Goal: Information Seeking & Learning: Learn about a topic

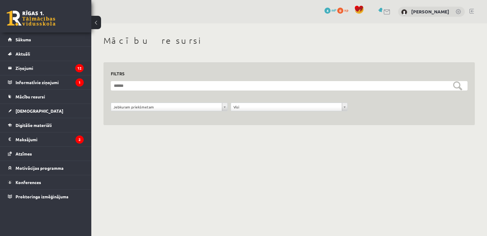
click at [68, 109] on link "[DEMOGRAPHIC_DATA]" at bounding box center [46, 111] width 76 height 14
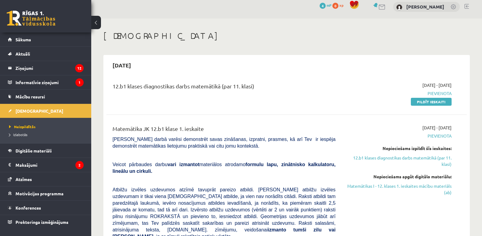
scroll to position [5, 0]
click at [19, 155] on link "Digitālie materiāli" at bounding box center [46, 151] width 76 height 14
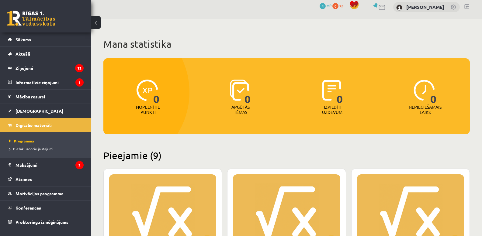
click at [11, 211] on link "Konferences" at bounding box center [46, 208] width 76 height 14
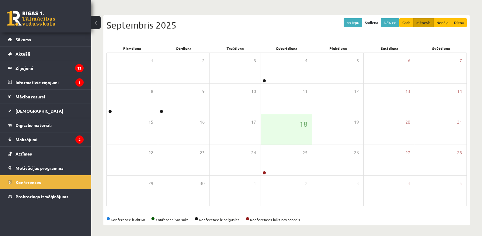
scroll to position [51, 0]
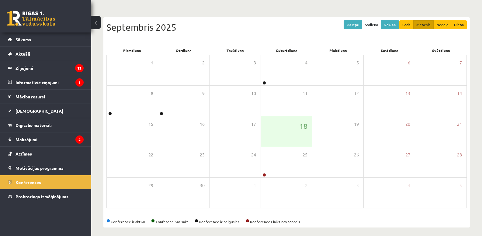
click at [264, 175] on link at bounding box center [265, 175] width 4 height 4
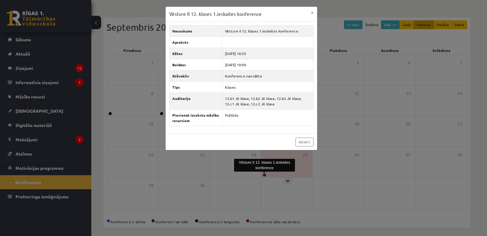
click at [390, 155] on div "Vēsture II 12. klases 1.ieskaites konference × Nosaukums Vēsture II 12. klases …" at bounding box center [243, 118] width 487 height 236
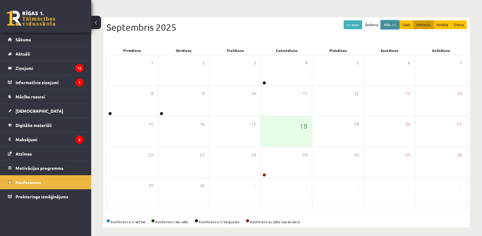
click at [387, 23] on button "Nāk. >>" at bounding box center [390, 24] width 19 height 9
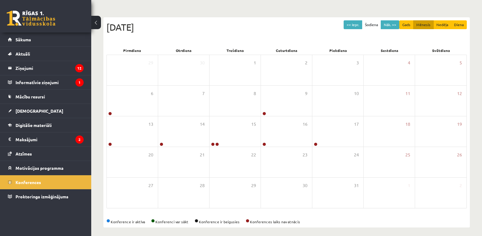
click at [110, 114] on link at bounding box center [110, 114] width 4 height 4
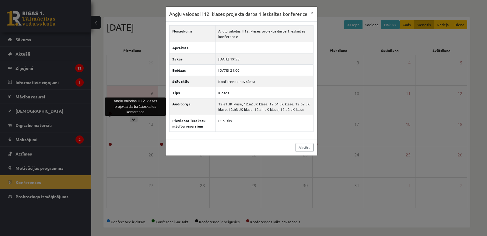
click at [292, 196] on div "Angļu valodas II 12. klases projekta darba 1.ieskaites konference × Nosaukums A…" at bounding box center [243, 118] width 487 height 236
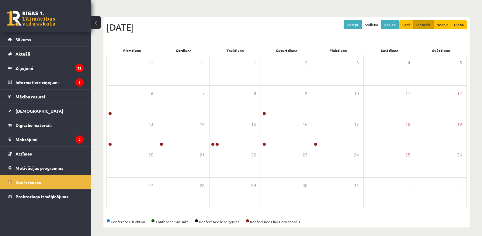
click at [109, 114] on link at bounding box center [110, 114] width 4 height 4
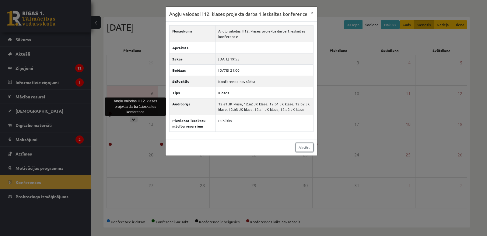
click at [296, 152] on link "Aizvērt" at bounding box center [305, 147] width 18 height 9
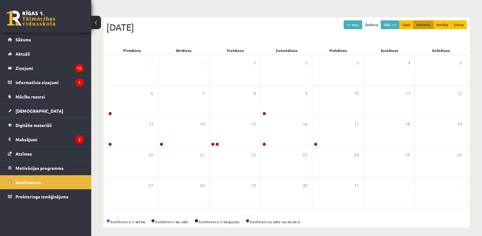
click at [18, 38] on span "Sākums" at bounding box center [24, 39] width 16 height 5
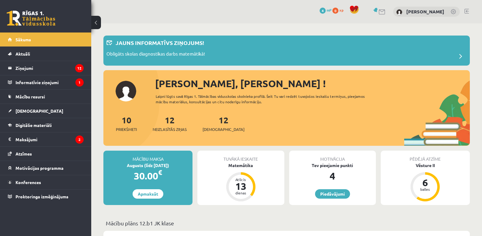
click at [21, 86] on legend "Informatīvie ziņojumi 1" at bounding box center [50, 82] width 68 height 14
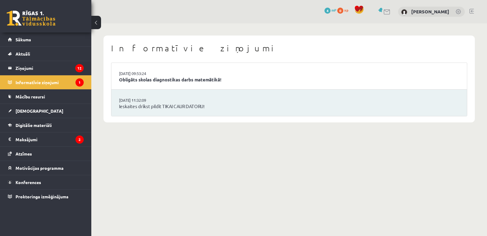
click at [19, 96] on span "Mācību resursi" at bounding box center [31, 96] width 30 height 5
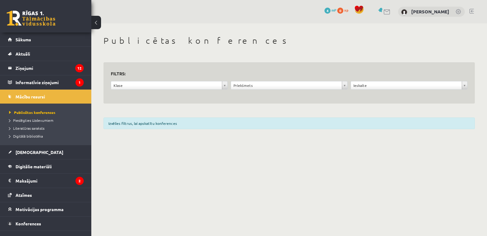
click at [15, 156] on link "[DEMOGRAPHIC_DATA]" at bounding box center [46, 152] width 76 height 14
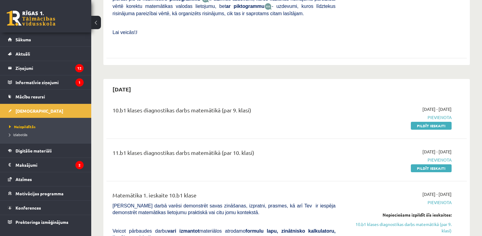
scroll to position [304, 0]
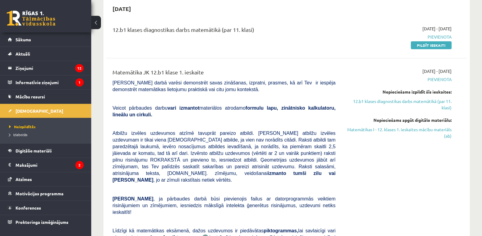
scroll to position [0, 0]
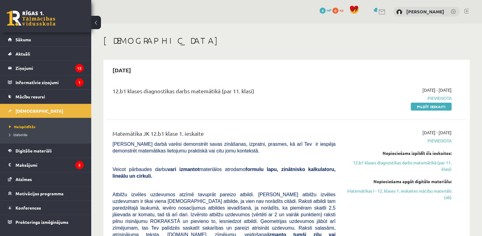
click at [13, 208] on link "Konferences" at bounding box center [46, 208] width 76 height 14
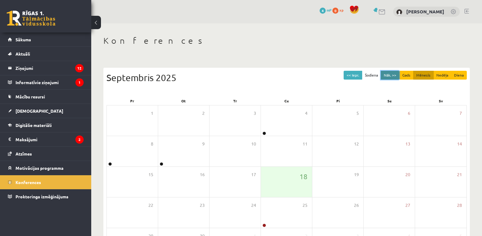
click at [398, 79] on button "Nāk. >>" at bounding box center [390, 75] width 19 height 9
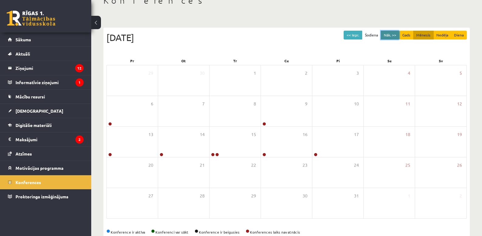
scroll to position [44, 0]
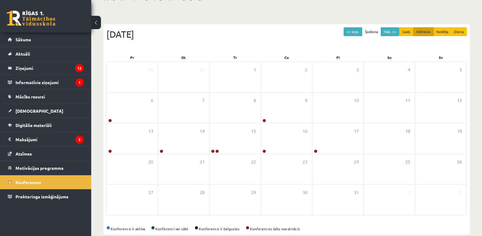
click at [466, 65] on div "5" at bounding box center [440, 77] width 51 height 30
click at [72, 196] on link "Proktoringa izmēģinājums" at bounding box center [46, 197] width 76 height 14
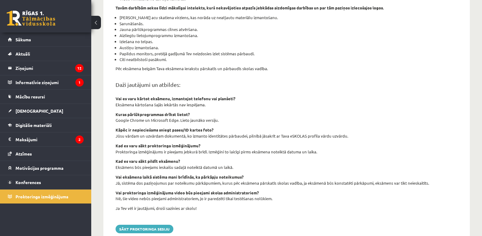
scroll to position [196, 0]
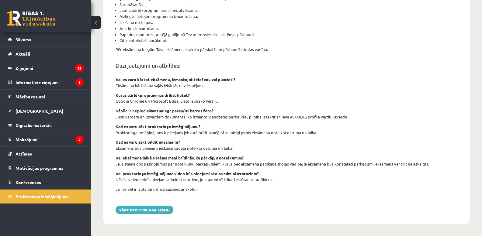
click at [457, 113] on div "šajā sadaļā tev ir iespēja izmēģināt tiešsaistes eksāmena funkcionalitāti un pā…" at bounding box center [287, 45] width 352 height 316
click at [74, 153] on link "Atzīmes" at bounding box center [46, 154] width 76 height 14
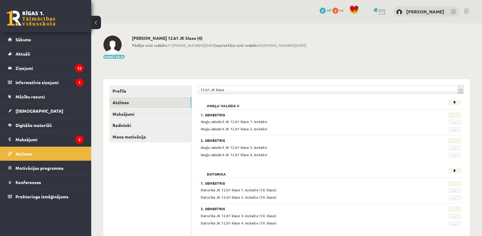
click at [168, 116] on link "Maksājumi" at bounding box center [151, 114] width 82 height 11
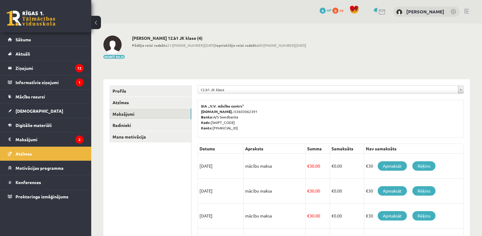
click at [174, 128] on link "Radinieki" at bounding box center [151, 125] width 82 height 11
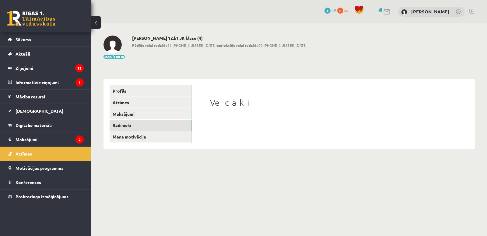
click at [167, 138] on link "Mana motivācija" at bounding box center [151, 136] width 82 height 11
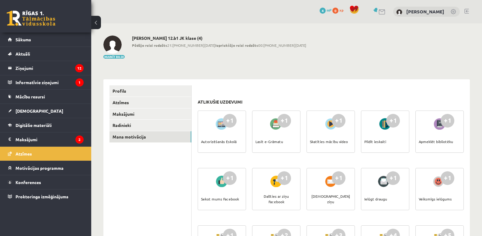
click at [156, 101] on link "Atzīmes" at bounding box center [151, 102] width 82 height 11
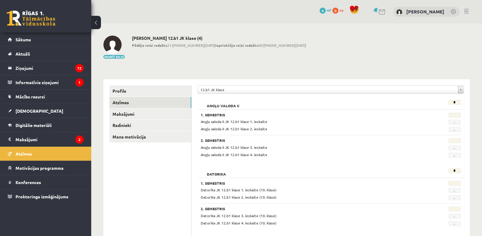
click at [161, 100] on link "Atzīmes" at bounding box center [151, 102] width 82 height 11
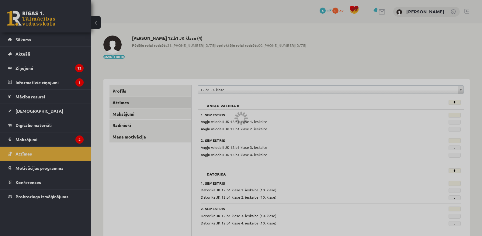
click at [178, 89] on div at bounding box center [241, 118] width 482 height 236
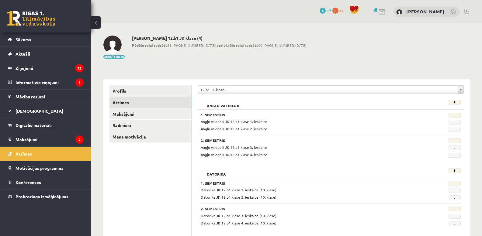
click at [151, 88] on link "Profils" at bounding box center [151, 91] width 82 height 11
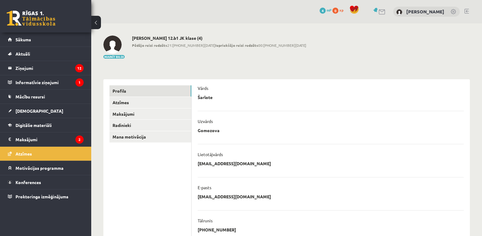
click at [61, 97] on link "Mācību resursi" at bounding box center [46, 97] width 76 height 14
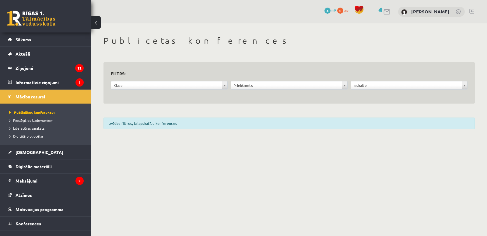
click at [64, 153] on link "[DEMOGRAPHIC_DATA]" at bounding box center [46, 152] width 76 height 14
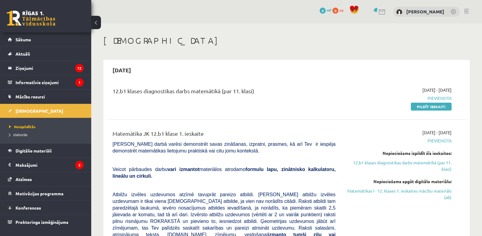
click at [56, 46] on link "Sākums" at bounding box center [46, 40] width 76 height 14
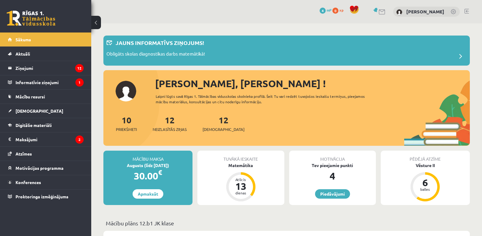
scroll to position [2, 0]
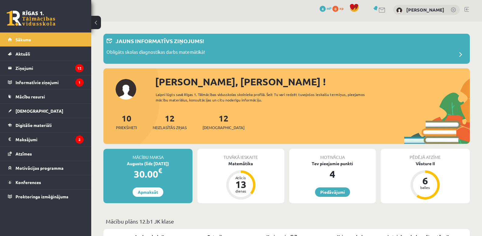
click at [321, 49] on div "Obligāts skolas diagnostikas darbs matemātikā!" at bounding box center [287, 55] width 361 height 12
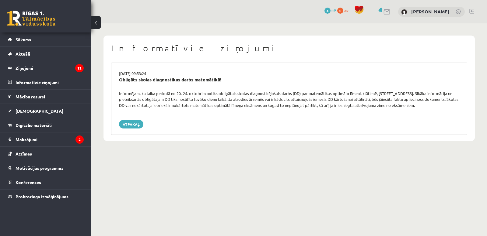
click at [24, 89] on legend "Informatīvie ziņojumi 0" at bounding box center [50, 82] width 68 height 14
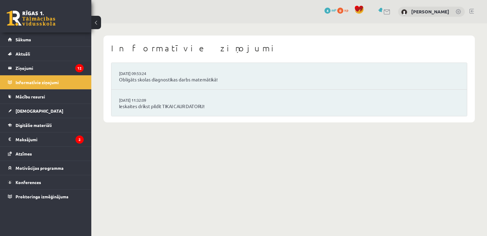
click at [28, 107] on link "[DEMOGRAPHIC_DATA]" at bounding box center [46, 111] width 76 height 14
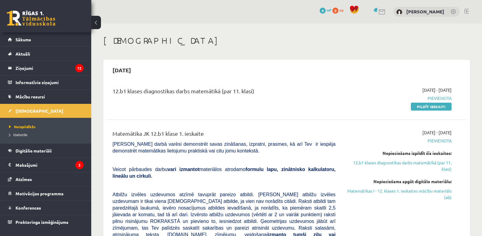
click at [24, 105] on link "[DEMOGRAPHIC_DATA]" at bounding box center [46, 111] width 76 height 14
click at [22, 103] on link "Mācību resursi" at bounding box center [46, 97] width 76 height 14
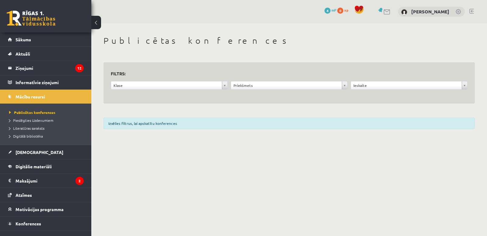
click at [23, 82] on legend "Informatīvie ziņojumi 0" at bounding box center [50, 82] width 68 height 14
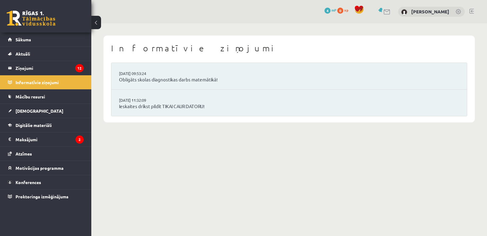
click at [19, 127] on span "Digitālie materiāli" at bounding box center [34, 125] width 36 height 5
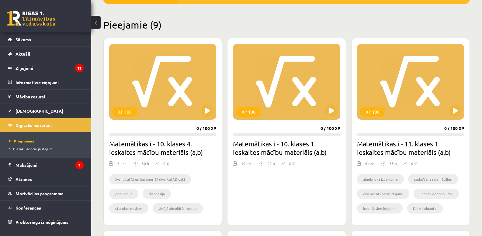
scroll to position [139, 0]
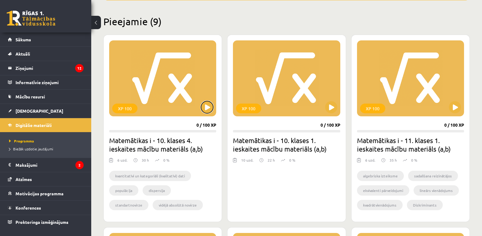
click at [204, 113] on button at bounding box center [207, 107] width 12 height 12
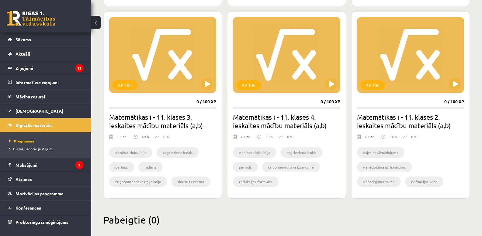
scroll to position [557, 0]
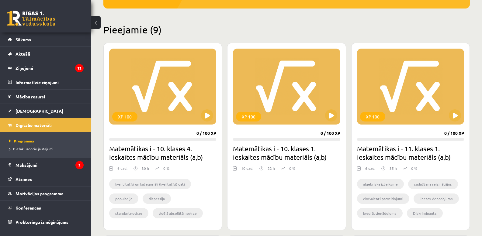
scroll to position [130, 0]
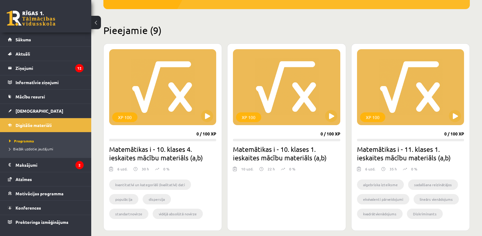
click at [321, 68] on div "XP 100" at bounding box center [286, 87] width 107 height 76
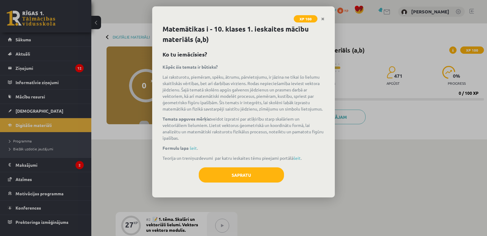
click at [323, 19] on icon "Close" at bounding box center [322, 19] width 3 height 4
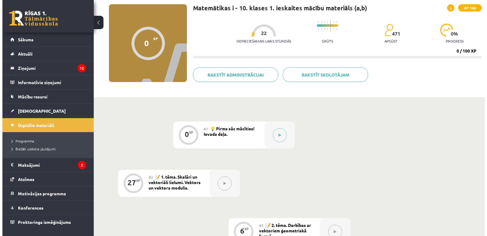
scroll to position [54, 0]
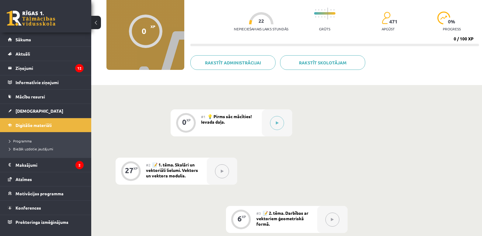
click at [280, 120] on button at bounding box center [277, 123] width 14 height 14
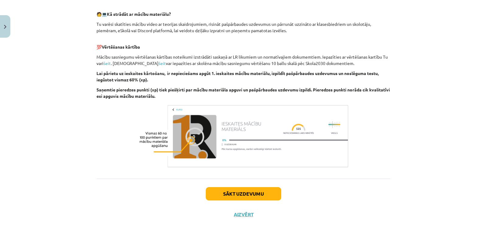
scroll to position [302, 0]
click at [249, 201] on button "Sākt uzdevumu" at bounding box center [243, 194] width 75 height 13
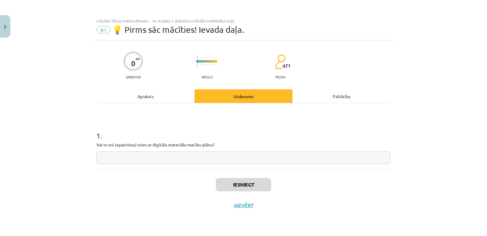
click at [250, 156] on input "text" at bounding box center [243, 158] width 294 height 12
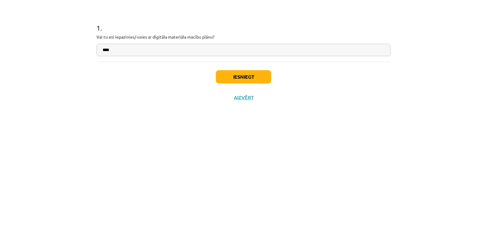
type input "****"
click at [249, 186] on button "Iesniegt" at bounding box center [243, 184] width 55 height 13
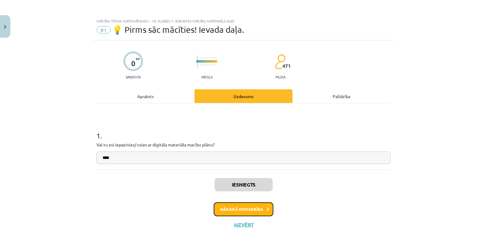
click at [246, 215] on button "Nākamā nodarbība" at bounding box center [244, 210] width 60 height 14
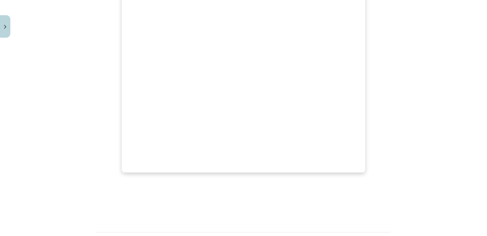
scroll to position [237, 0]
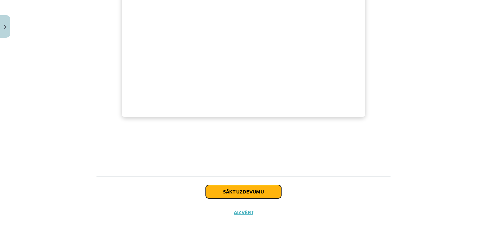
click at [249, 198] on button "Sākt uzdevumu" at bounding box center [243, 191] width 75 height 13
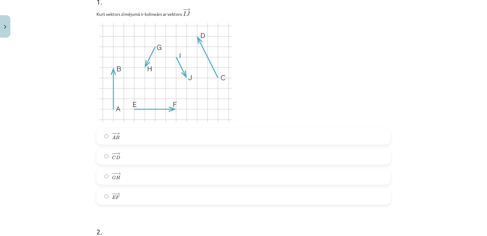
scroll to position [132, 0]
